Goal: Information Seeking & Learning: Find specific fact

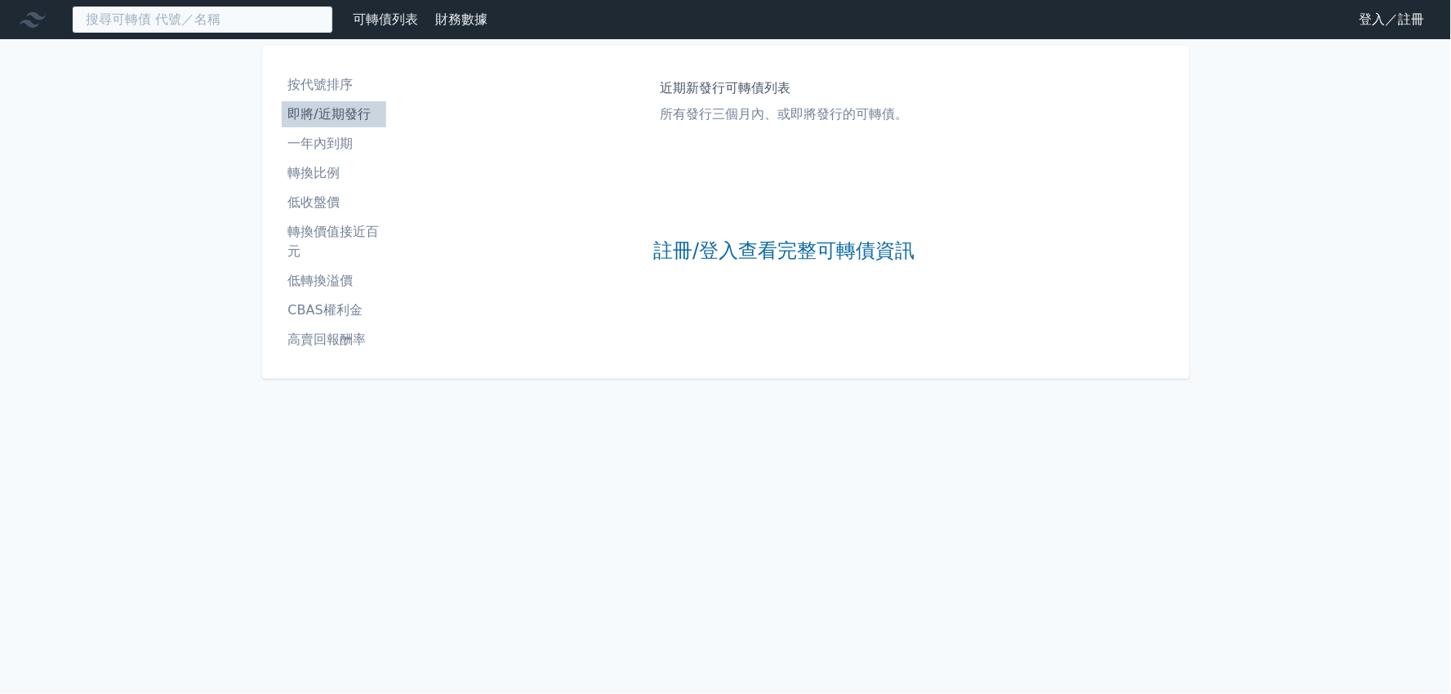
click at [162, 22] on input at bounding box center [202, 20] width 261 height 28
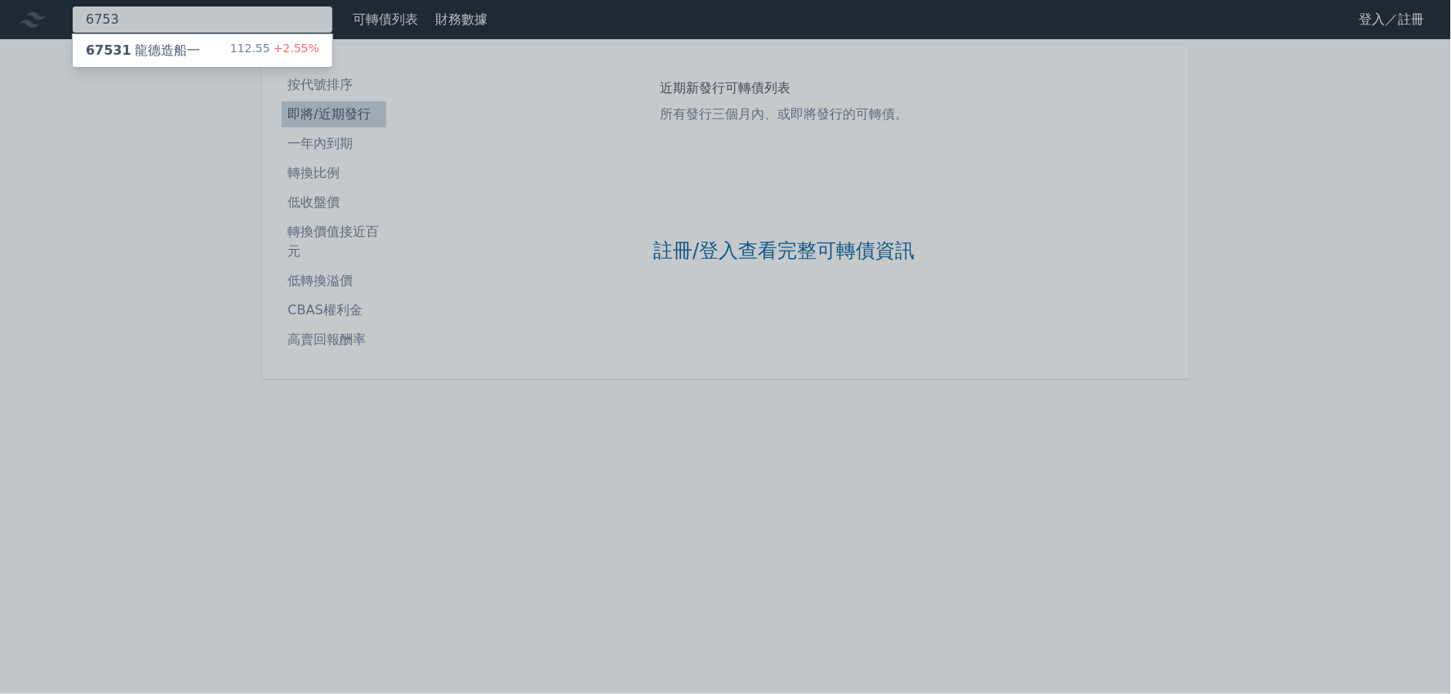
type input "6753"
click at [176, 50] on div "67531 龍德造船一" at bounding box center [143, 51] width 114 height 20
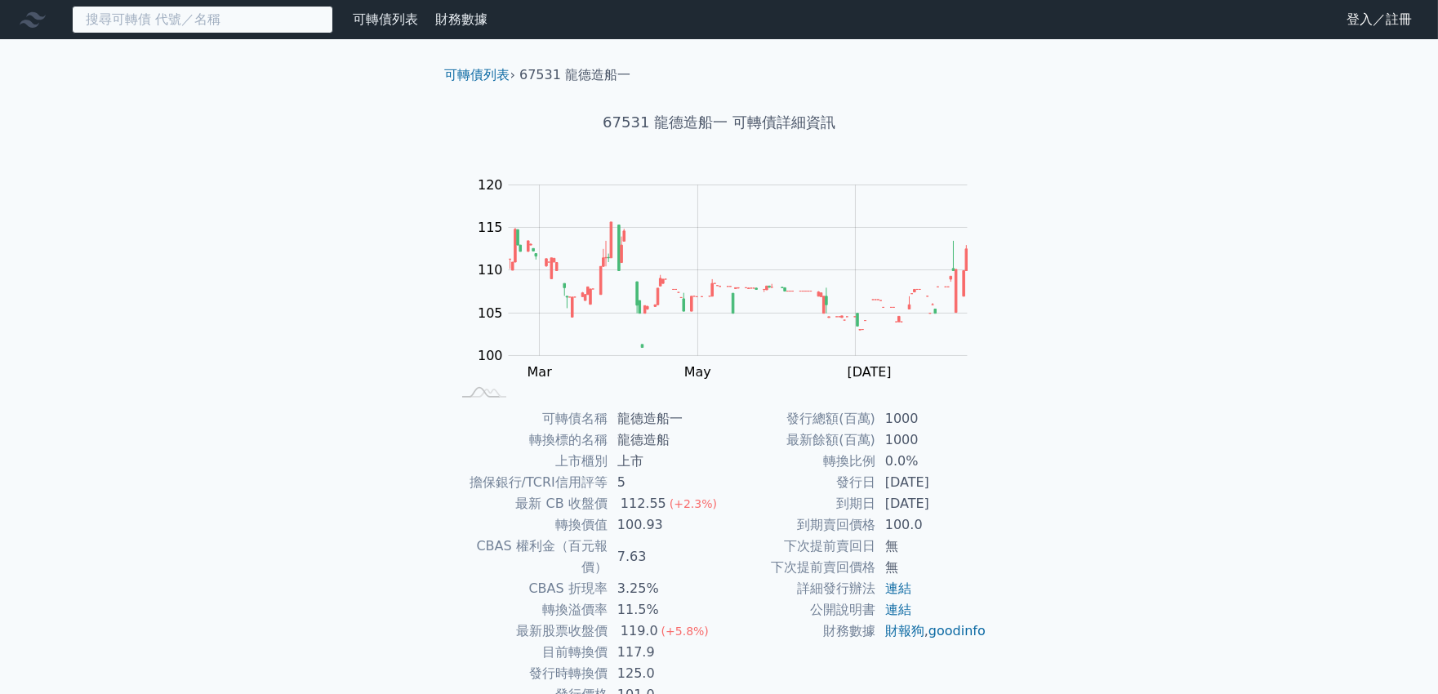
click at [181, 20] on input at bounding box center [202, 20] width 261 height 28
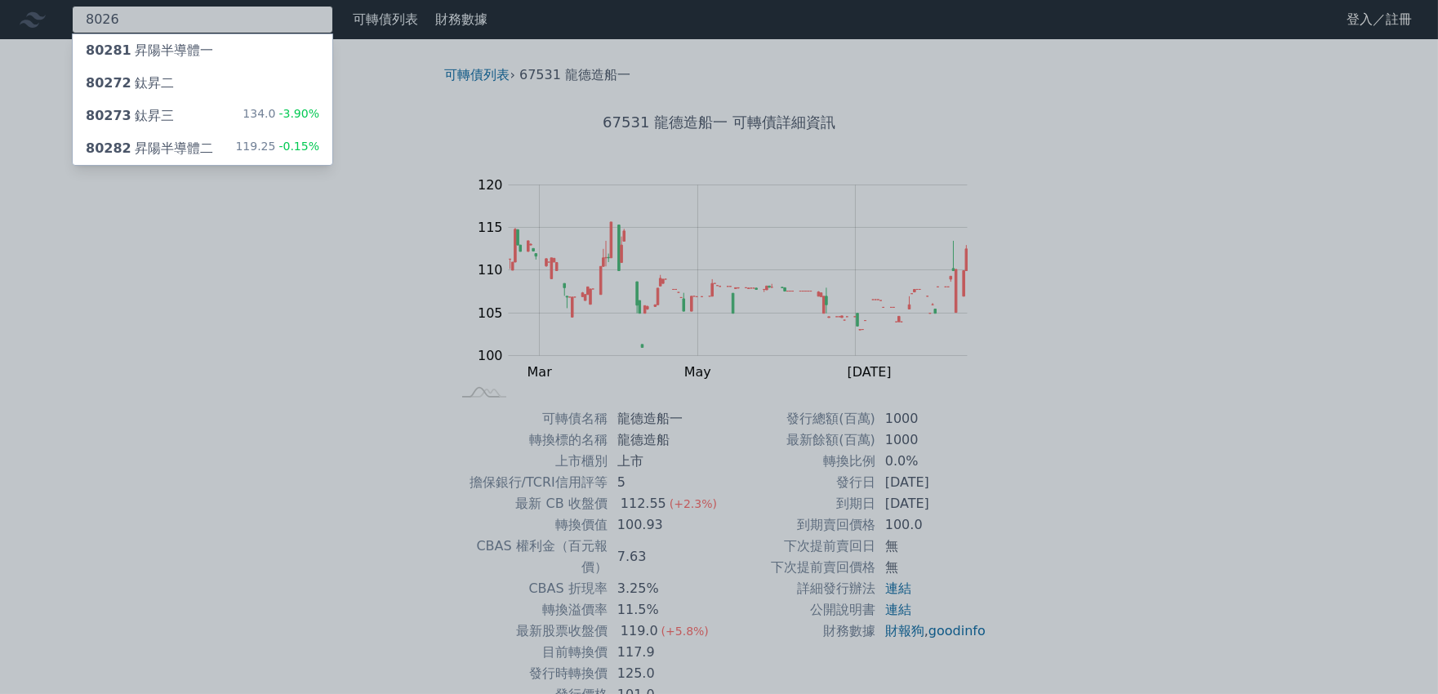
type input "8026"
click at [177, 152] on div "80282 昇陽半導體二" at bounding box center [149, 149] width 127 height 20
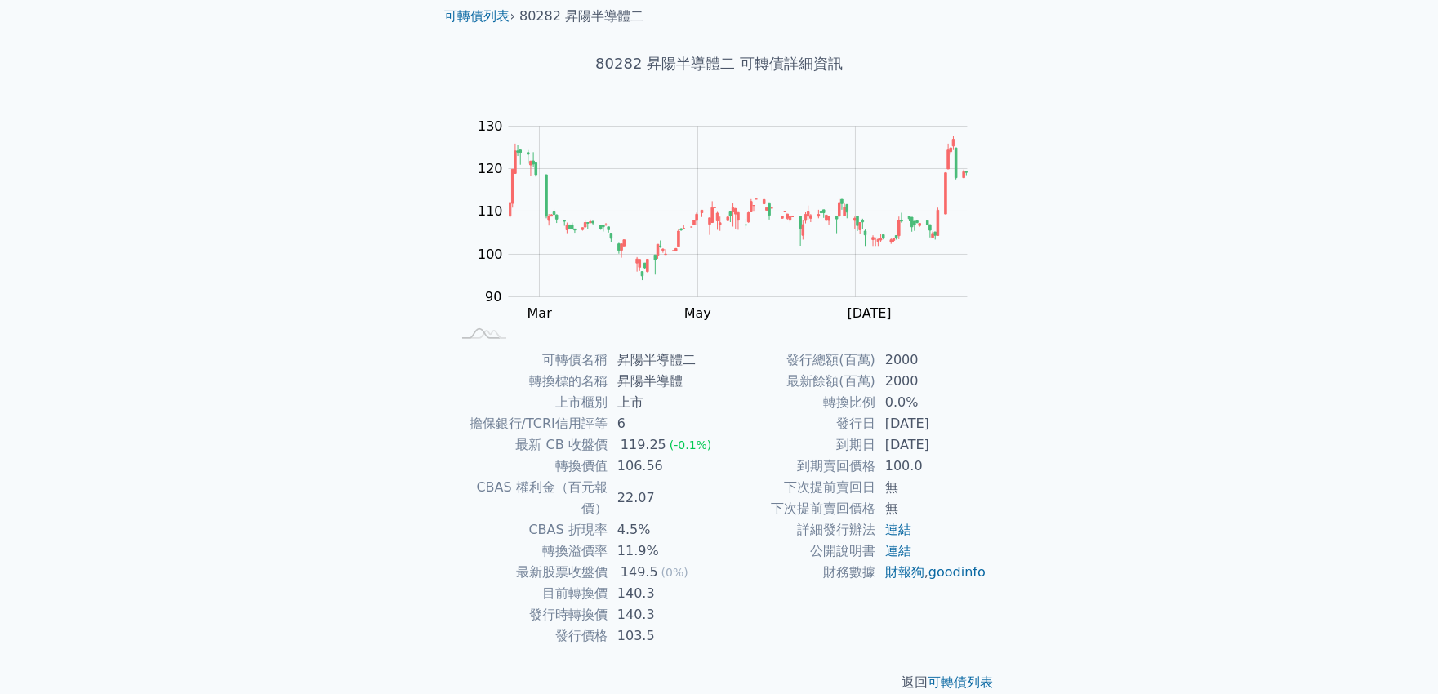
scroll to position [61, 0]
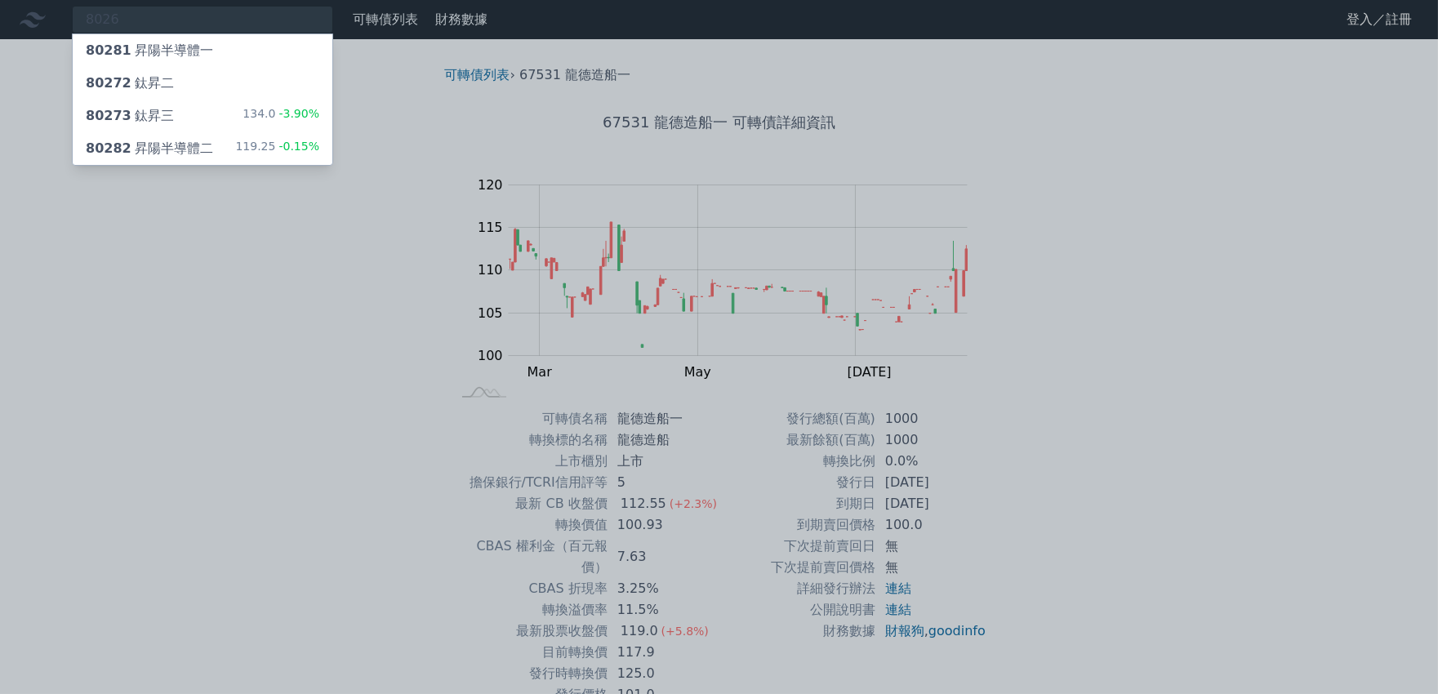
click at [147, 18] on div at bounding box center [719, 347] width 1438 height 694
click at [147, 18] on div "8026 80281 昇陽半導體一 80272 鈦昇二 80273 鈦昇三 134.0 -3.90% 80282 昇陽半導體二 119.25 -0.15%" at bounding box center [202, 20] width 261 height 28
type input "8"
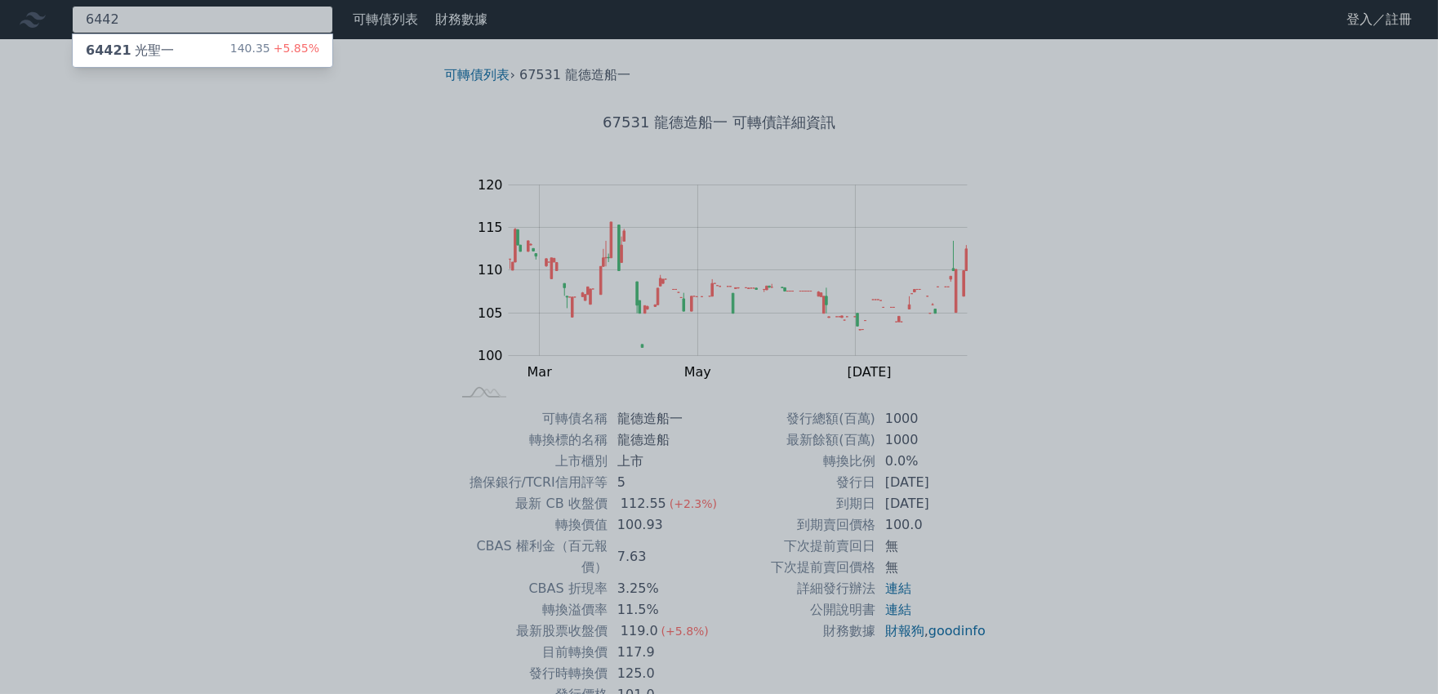
type input "6442"
click at [148, 42] on div "64421 光聖一" at bounding box center [130, 51] width 88 height 20
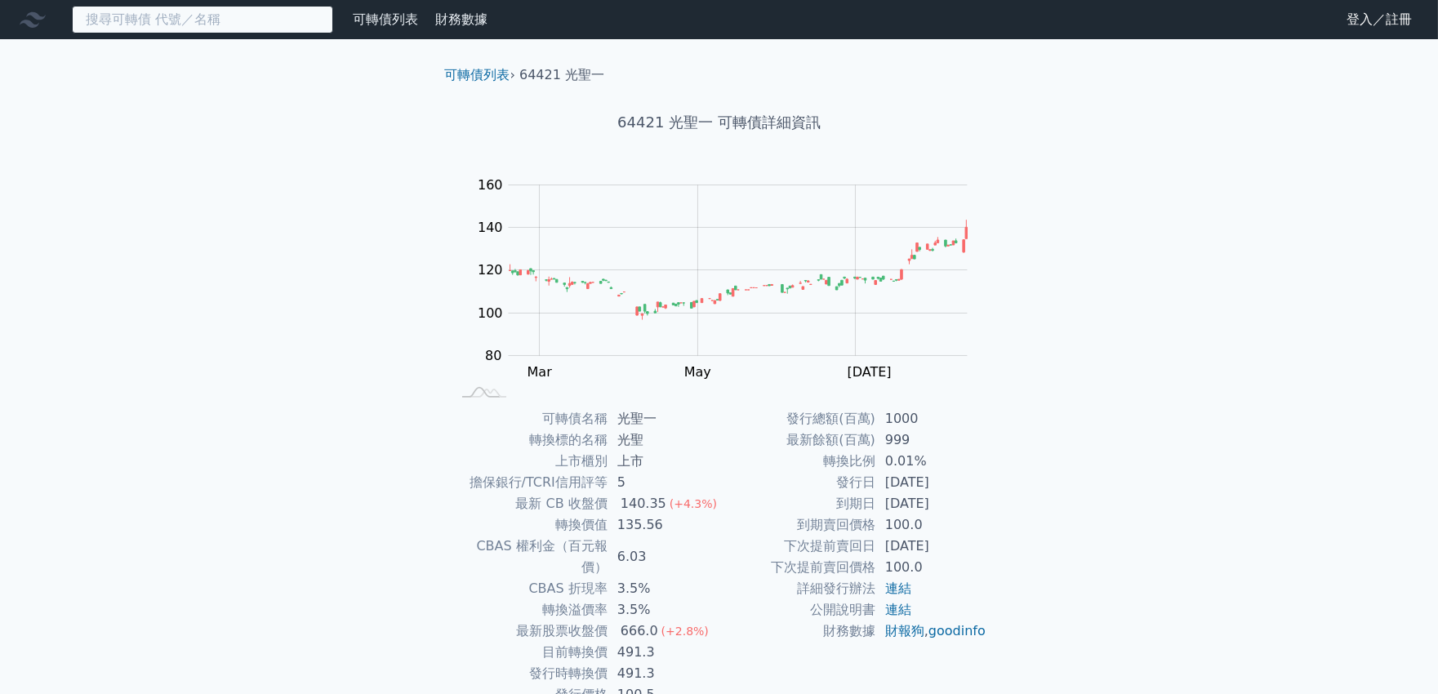
click at [215, 29] on input at bounding box center [202, 20] width 261 height 28
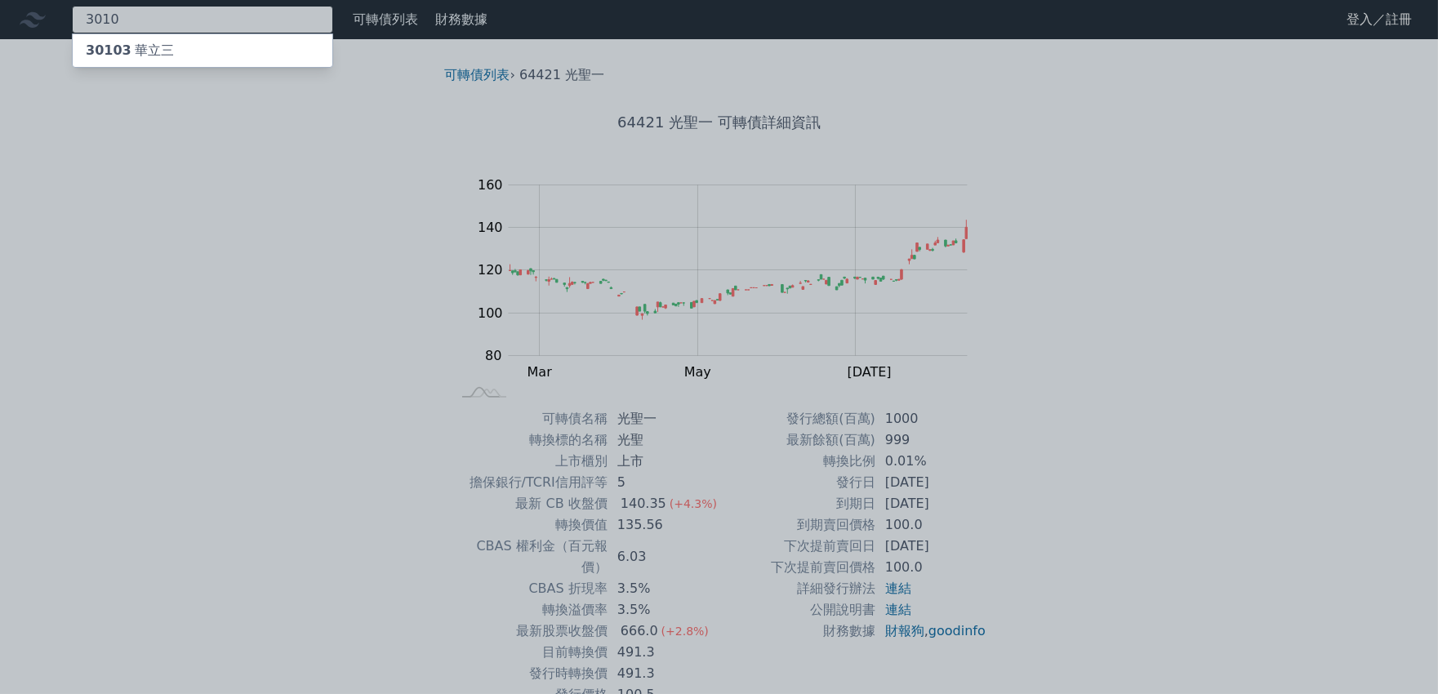
type input "3010"
click at [140, 47] on div "30103 華立三" at bounding box center [130, 51] width 88 height 20
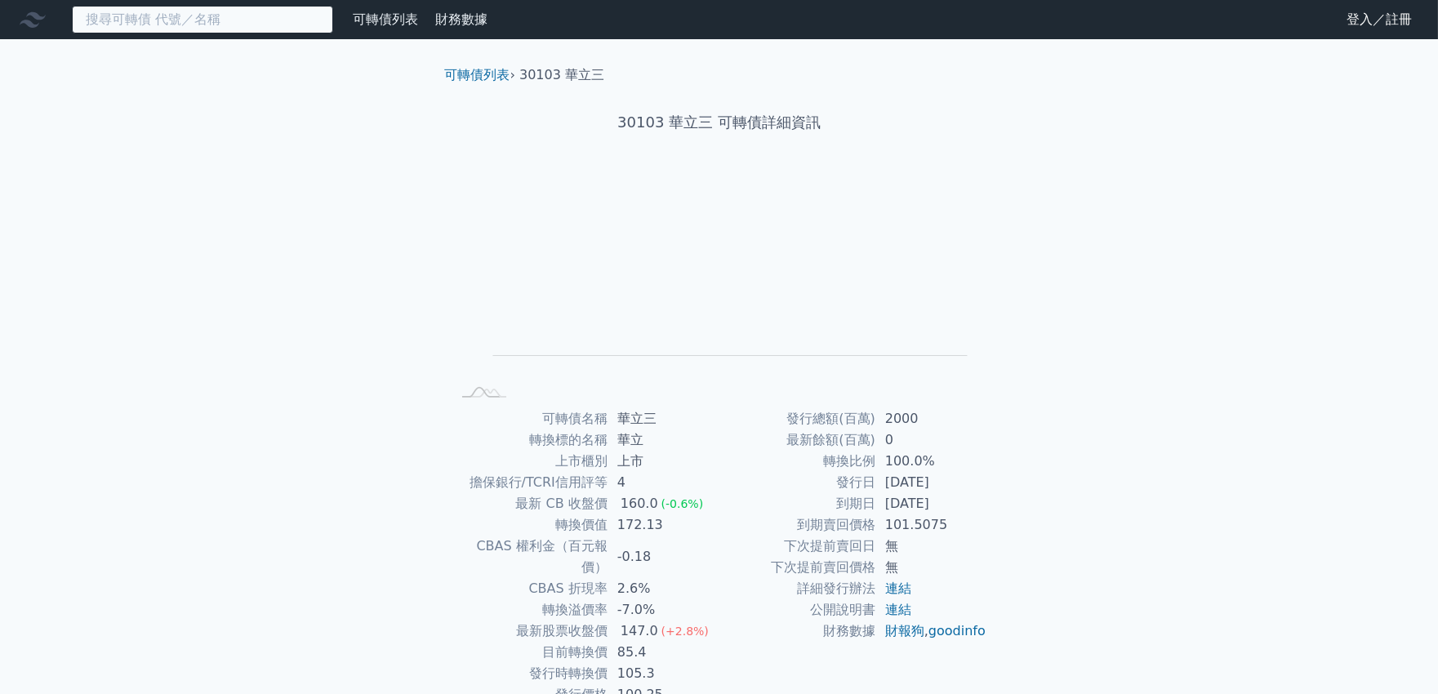
click at [189, 14] on input at bounding box center [202, 20] width 261 height 28
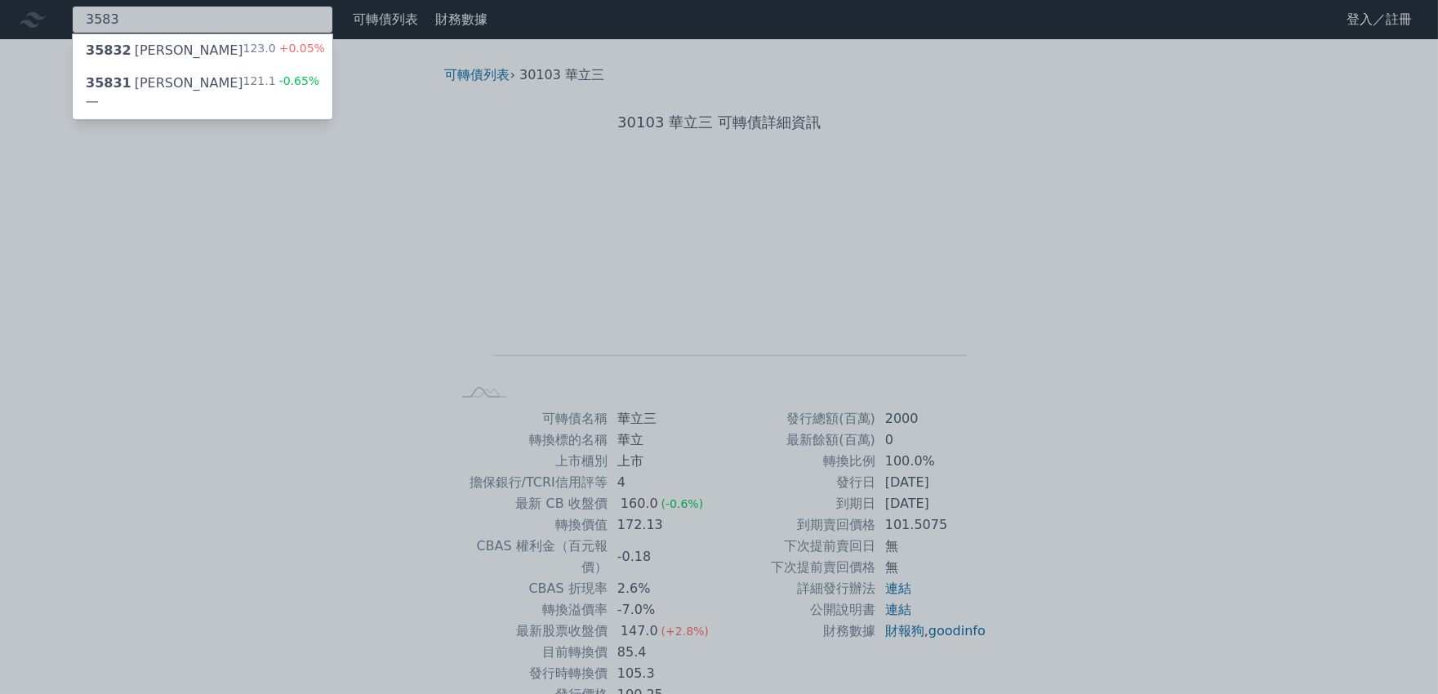
type input "3583"
click at [173, 47] on div "35832 [PERSON_NAME]二 123.0 +0.05%" at bounding box center [203, 50] width 260 height 33
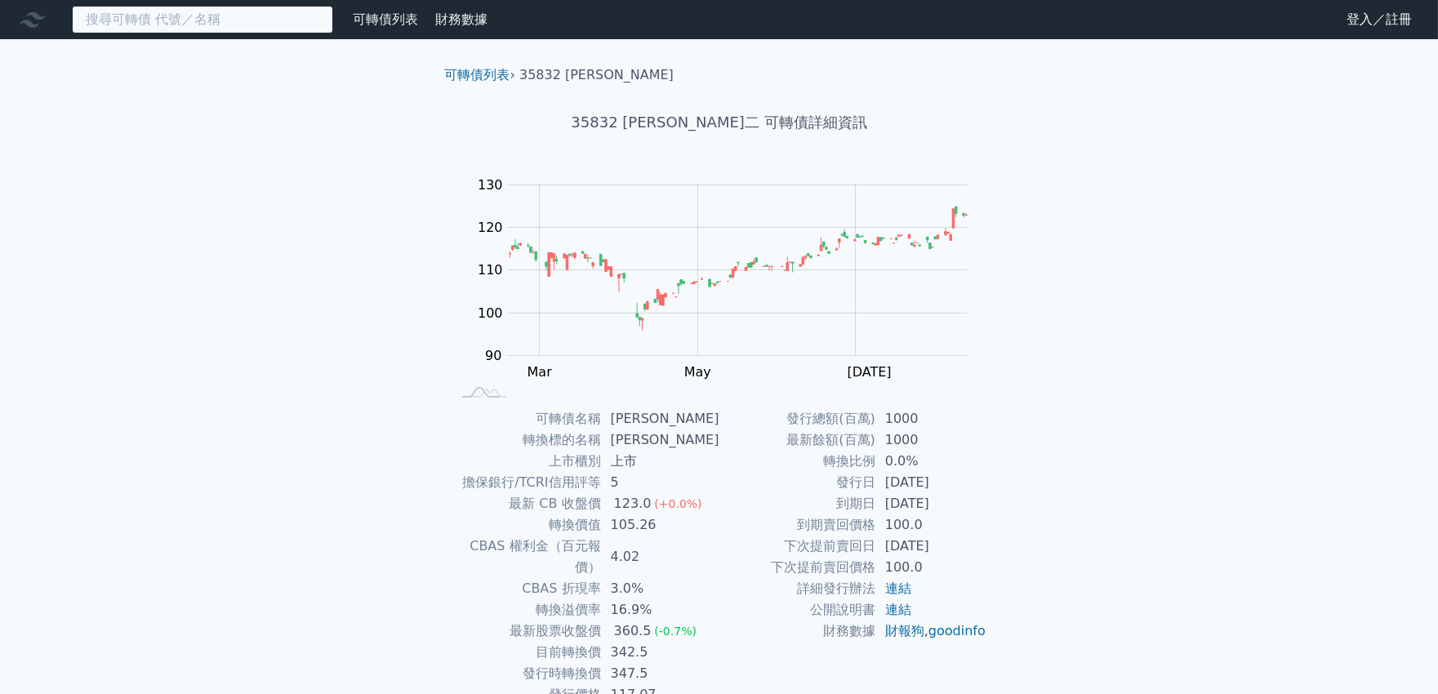
click at [184, 20] on input at bounding box center [202, 20] width 261 height 28
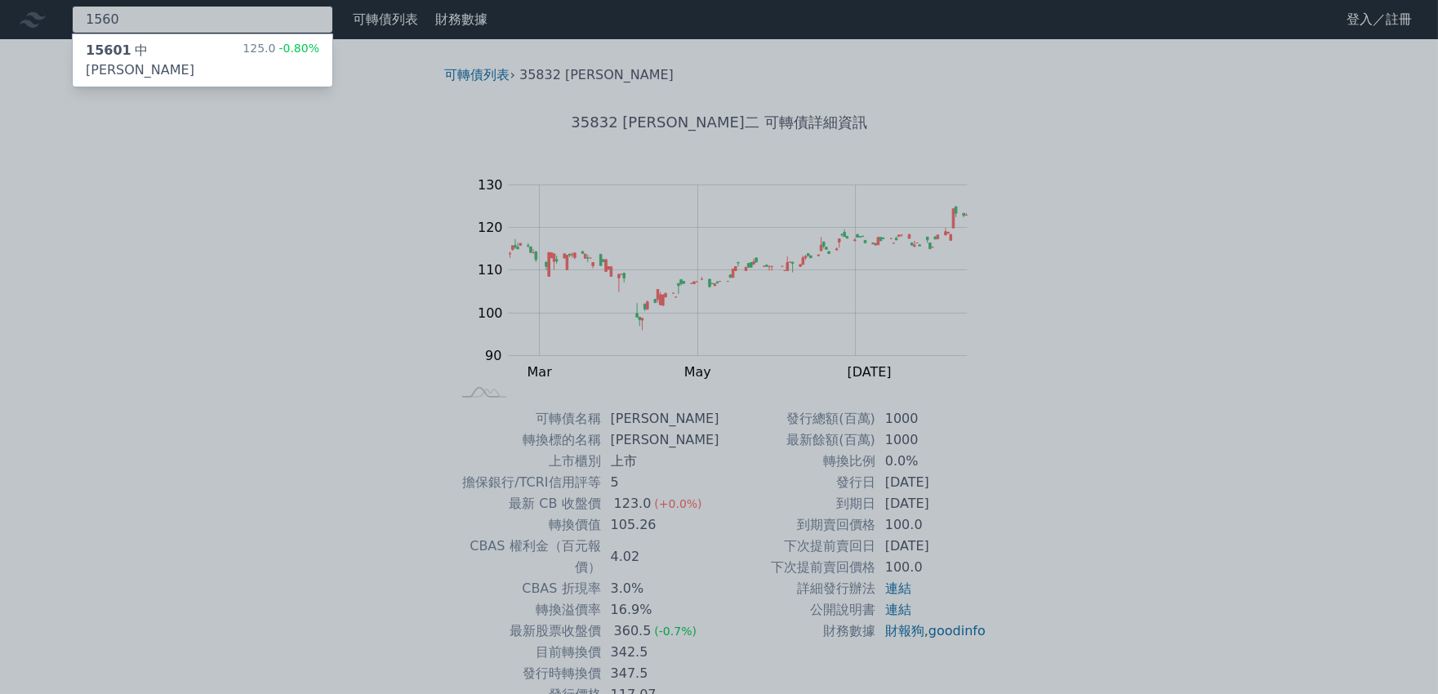
type input "1560"
click at [147, 44] on div "15601 中[PERSON_NAME]" at bounding box center [164, 60] width 157 height 39
